Goal: Information Seeking & Learning: Learn about a topic

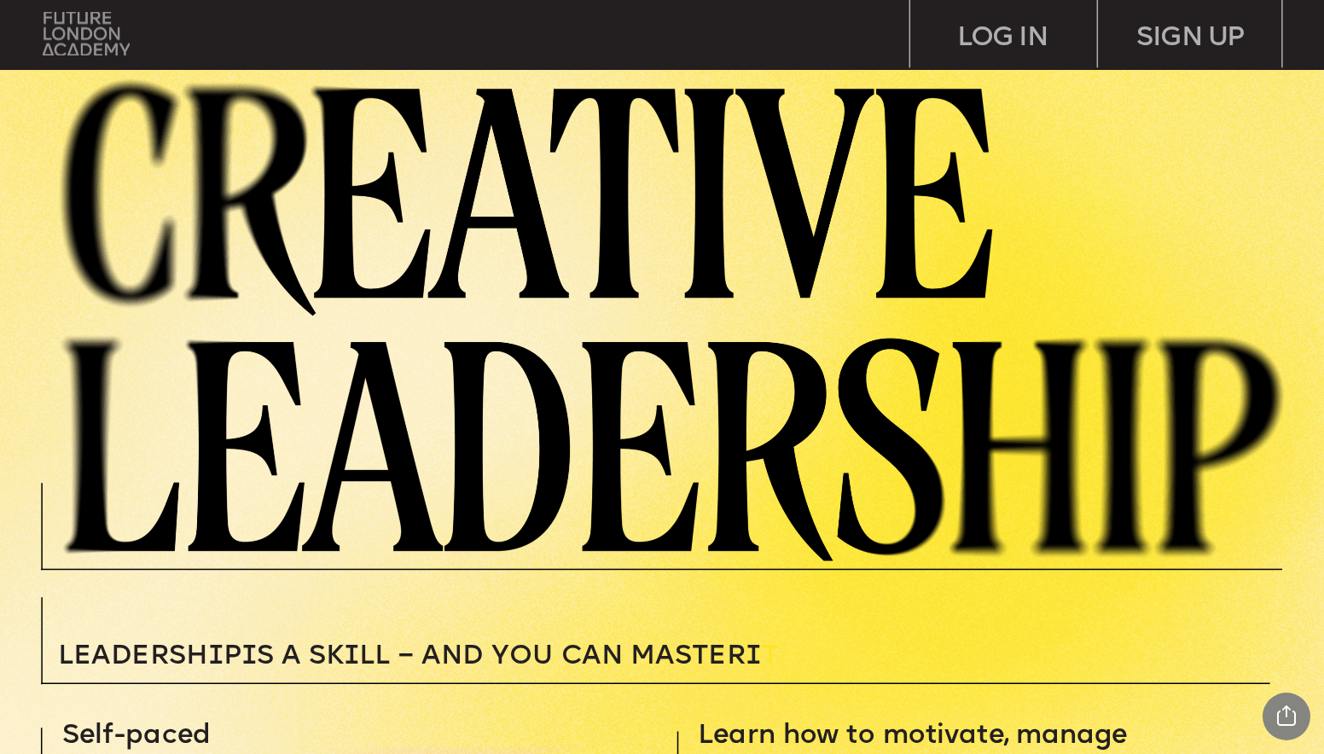
click at [73, 44] on img at bounding box center [86, 34] width 87 height 44
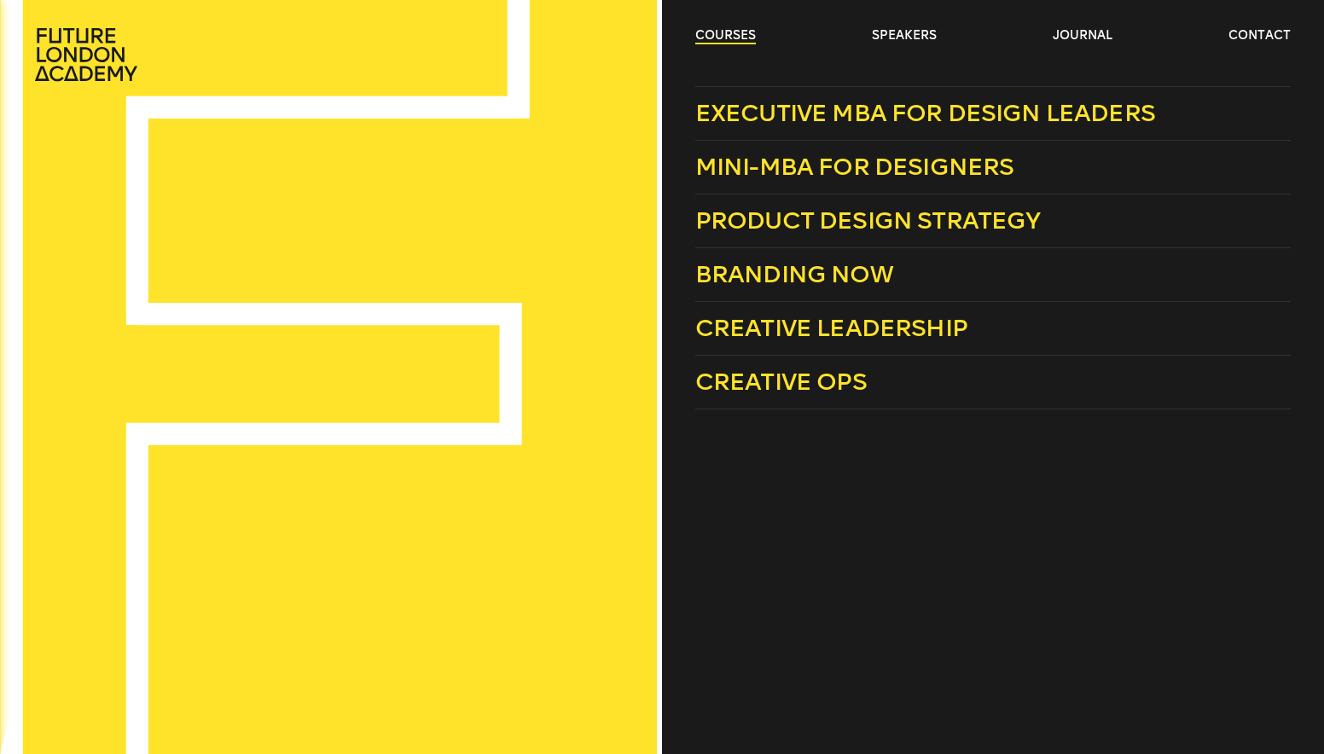
click at [719, 37] on link "courses" at bounding box center [726, 35] width 61 height 17
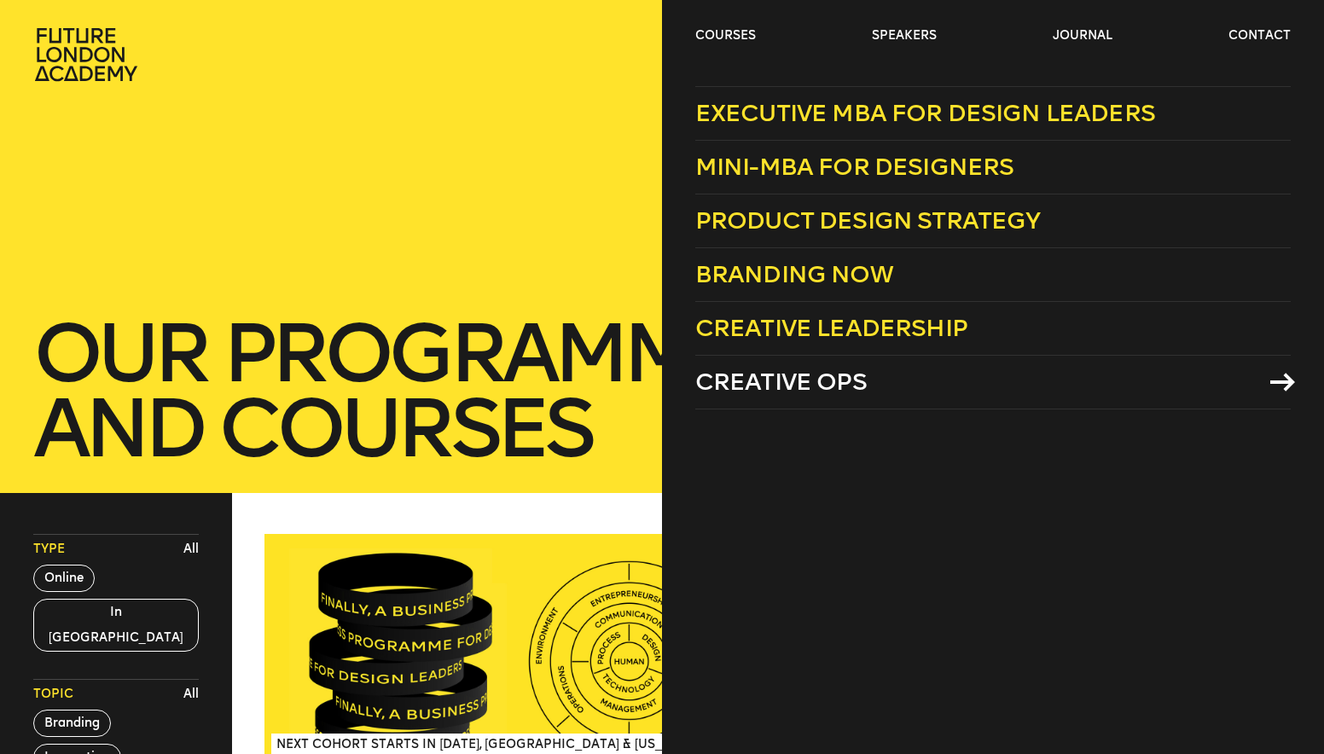
click at [784, 384] on span "Creative Ops" at bounding box center [782, 382] width 172 height 28
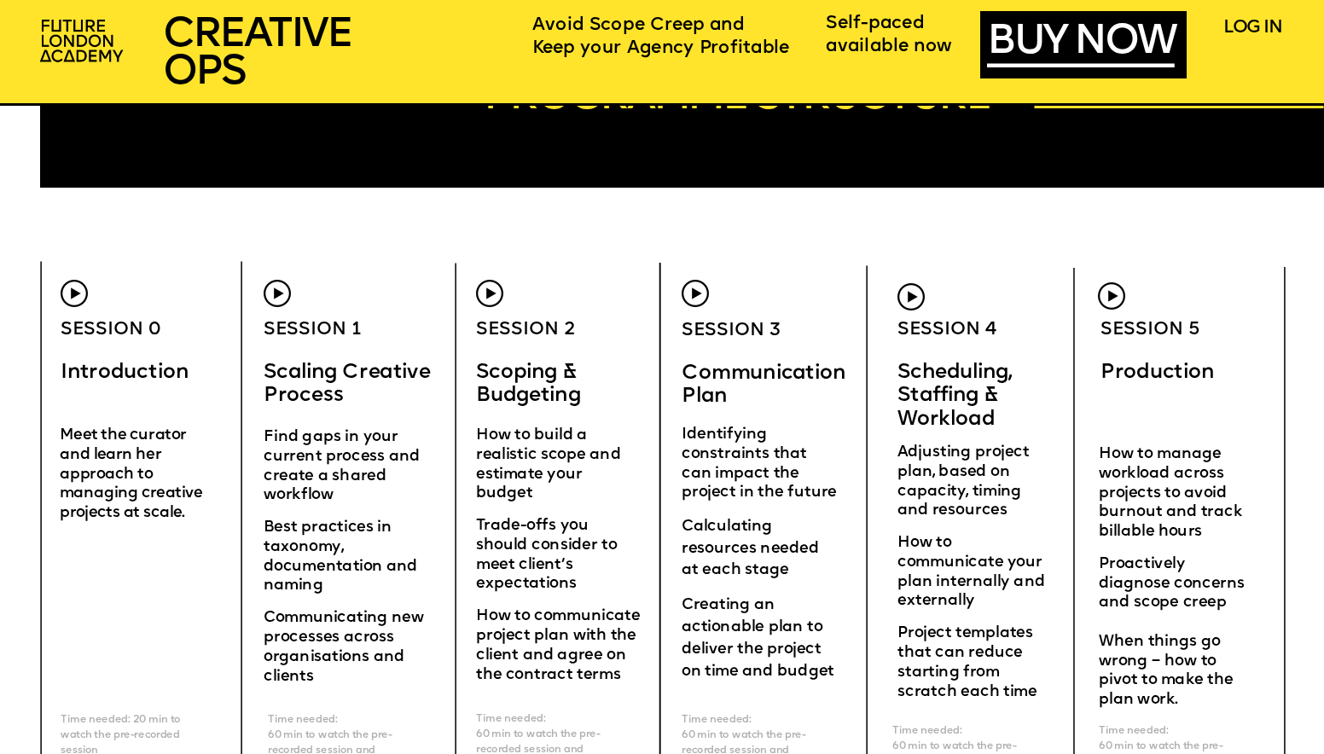
scroll to position [5259, 0]
